Goal: Information Seeking & Learning: Find specific fact

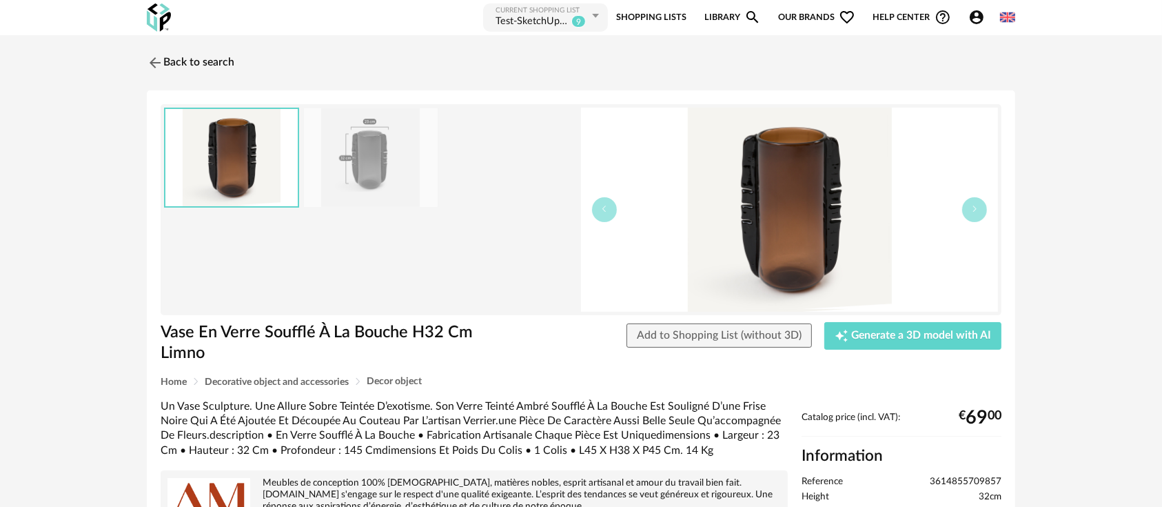
click at [950, 478] on span "3614855709857" at bounding box center [966, 482] width 72 height 12
click at [949, 478] on span "3614855709857" at bounding box center [966, 482] width 72 height 12
click at [949, 476] on span "3614855709857" at bounding box center [966, 482] width 72 height 12
click at [951, 476] on span "3614855709857" at bounding box center [966, 482] width 72 height 12
copy span "3614855709857"
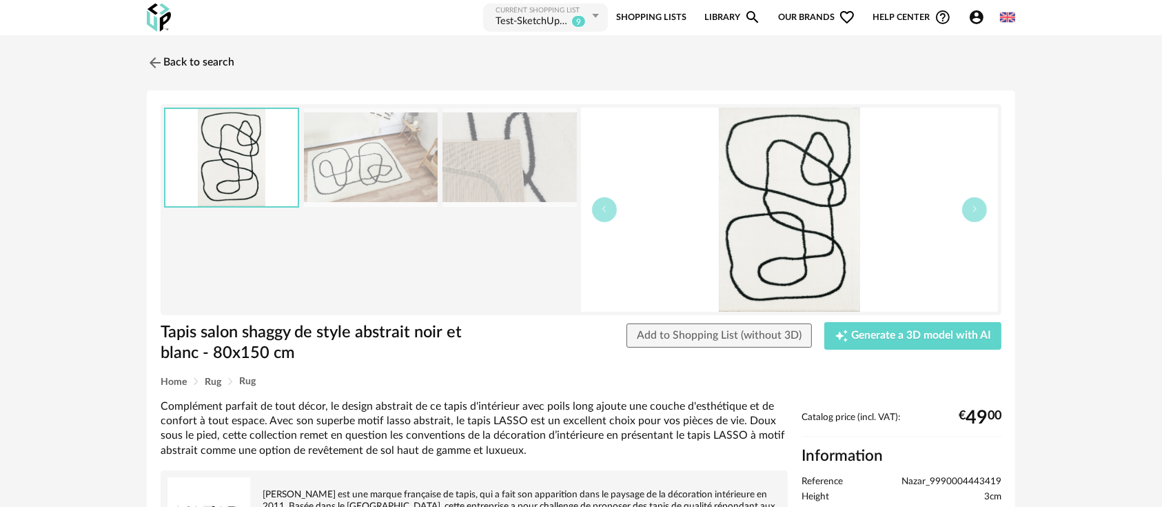
click at [956, 478] on span "Nazar_9990004443419" at bounding box center [952, 482] width 100 height 12
copy span "Nazar_9990004443419"
click at [973, 21] on icon "Account Circle icon" at bounding box center [977, 17] width 14 height 14
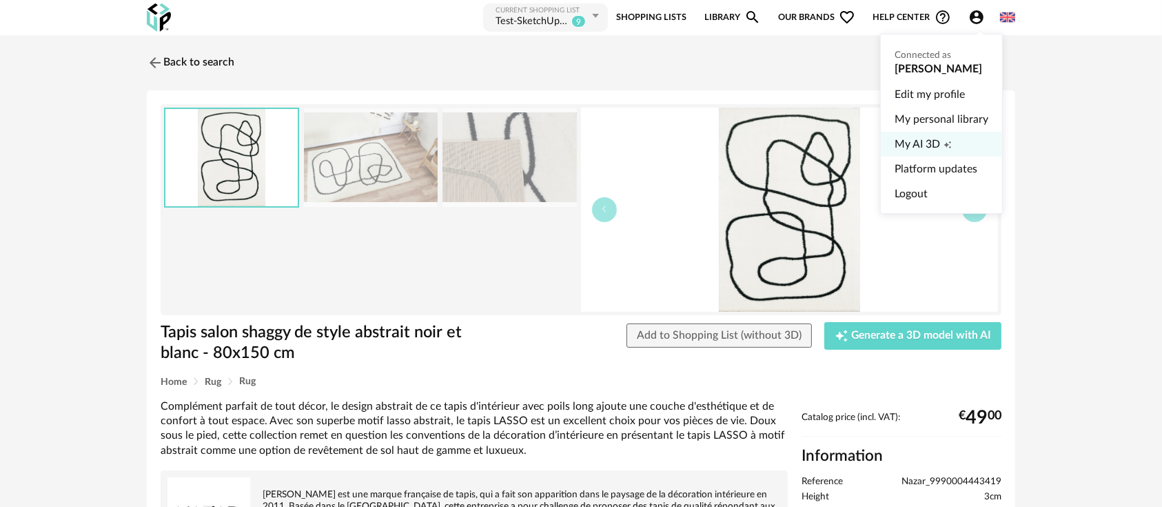
click at [926, 139] on span "My AI 3D" at bounding box center [917, 144] width 45 height 25
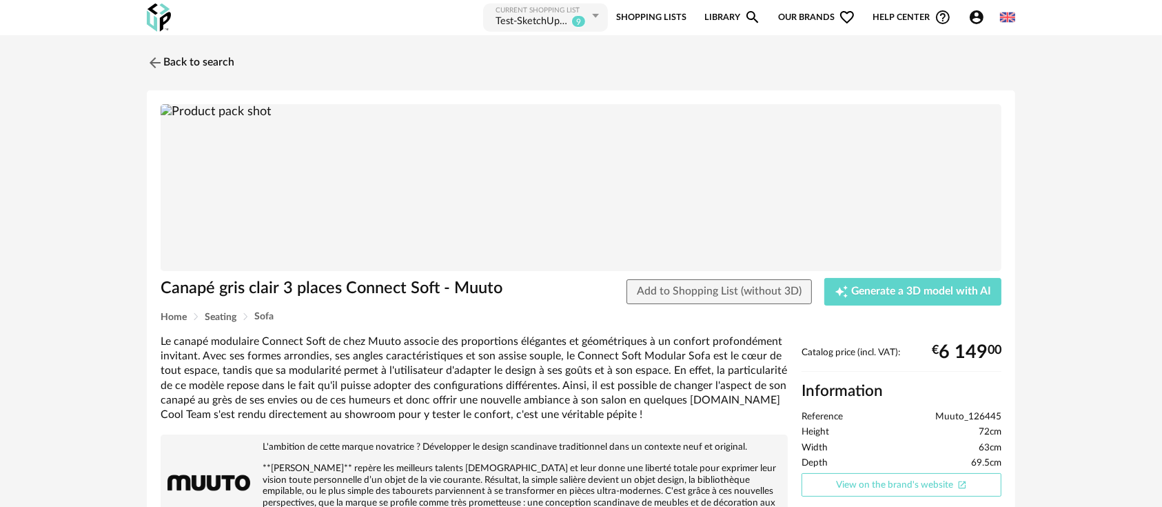
click at [873, 478] on link "View on the brand's website Open In New icon" at bounding box center [902, 485] width 200 height 24
click at [953, 409] on div "Catalog price (incl. VAT): € 6 149 00 Information Reference Muuto_126445 Height…" at bounding box center [902, 492] width 214 height 290
click at [951, 416] on span "Muuto_126445" at bounding box center [968, 417] width 66 height 12
click at [950, 416] on span "Muuto_126445" at bounding box center [968, 417] width 66 height 12
click at [949, 416] on span "Muuto_126445" at bounding box center [968, 417] width 66 height 12
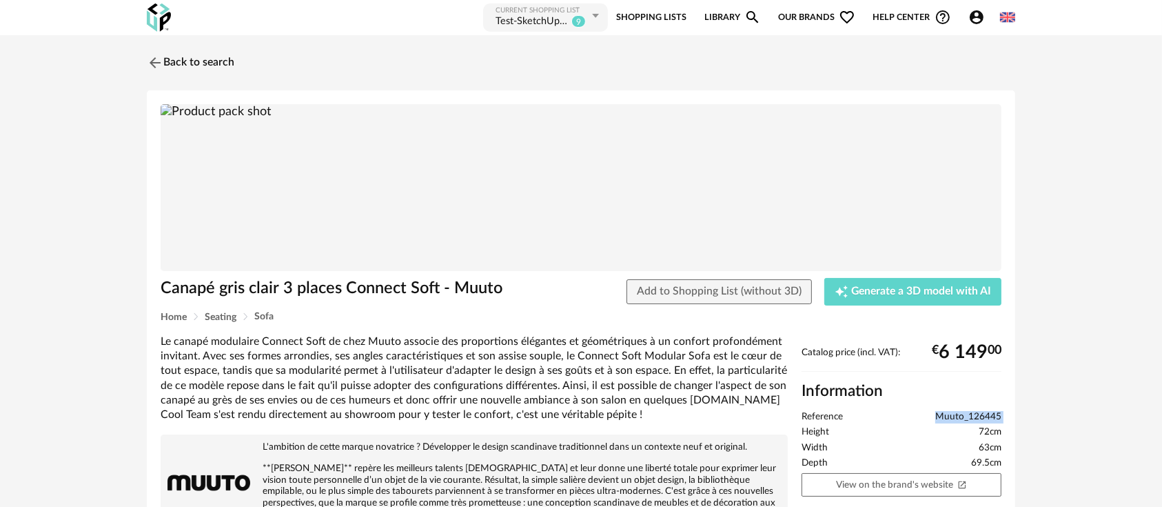
copy ul "Muuto_126445"
